Goal: Task Accomplishment & Management: Manage account settings

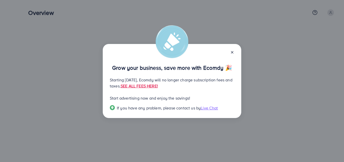
click at [233, 50] on icon at bounding box center [232, 52] width 4 height 4
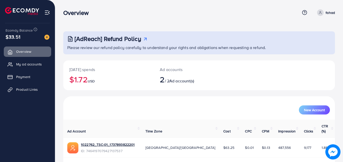
drag, startPoint x: 343, startPoint y: 55, endPoint x: 343, endPoint y: 79, distance: 23.7
click at [343, 79] on html "Overview Help Center Contact Support Term and policy About Us fahad Profile Log…" at bounding box center [171, 81] width 343 height 162
click at [333, 86] on div "[DATE] spends $1.72 USD Ad accounts 2 / 2 Ad account(s)" at bounding box center [199, 75] width 272 height 30
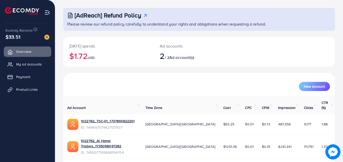
scroll to position [32, 0]
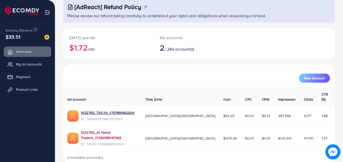
click at [89, 130] on link "1022762_Al Hamd Traders_1735058097282" at bounding box center [109, 135] width 56 height 10
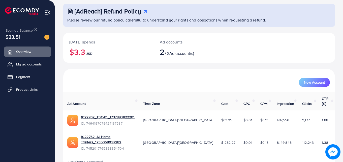
scroll to position [32, 0]
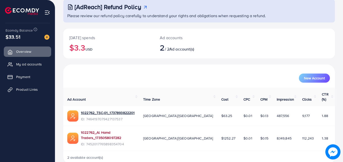
click at [98, 130] on link "1022762_Al Hamd Traders_1735058097282" at bounding box center [108, 135] width 54 height 10
